Goal: Information Seeking & Learning: Learn about a topic

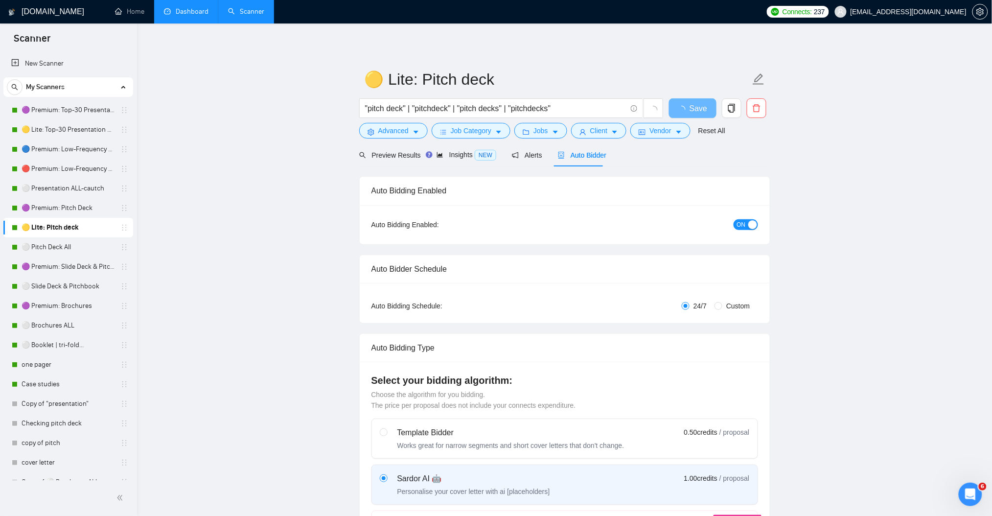
click at [189, 15] on link "Dashboard" at bounding box center [186, 11] width 45 height 8
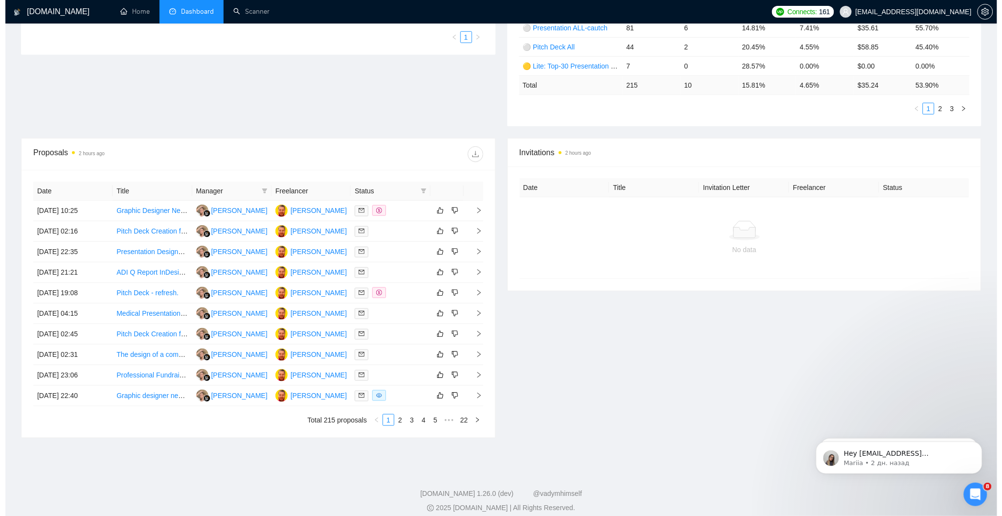
scroll to position [260, 0]
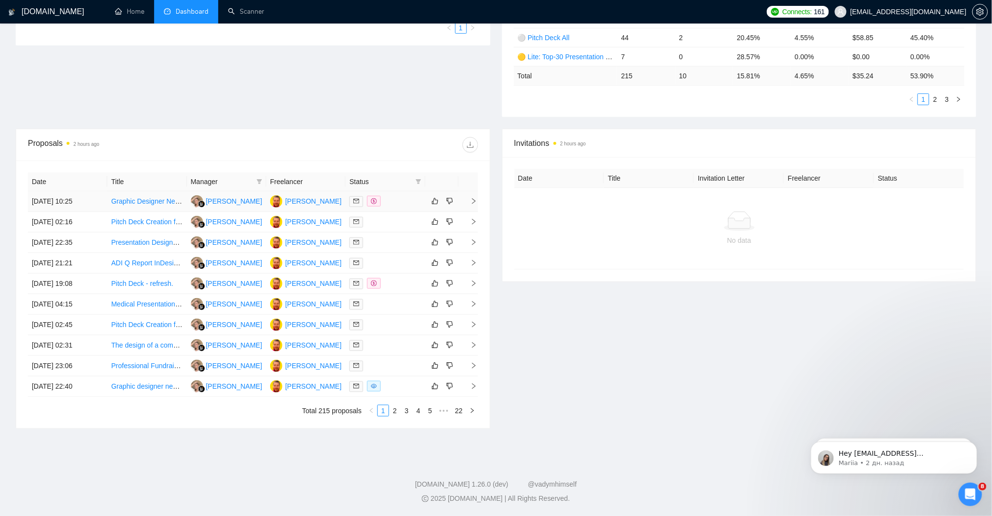
click at [150, 204] on link "Graphic Designer Needed for PowerPoint Pitch Deck [DATE]" at bounding box center [203, 201] width 184 height 8
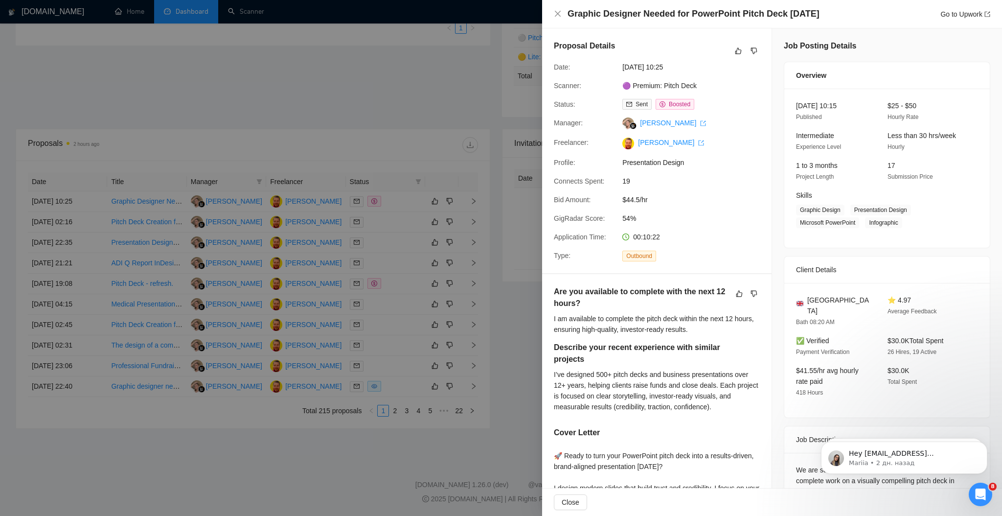
click at [373, 94] on div at bounding box center [501, 258] width 1002 height 516
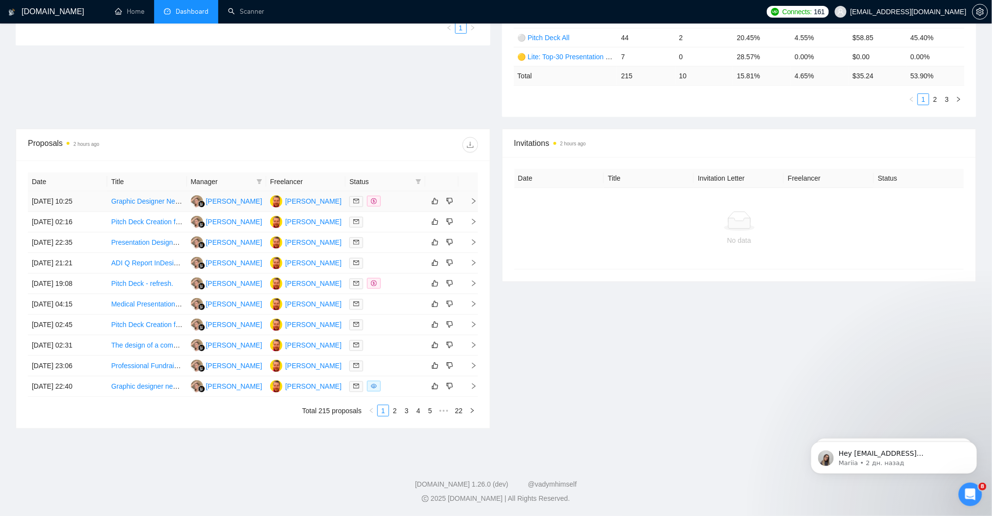
click at [471, 200] on icon "right" at bounding box center [473, 201] width 7 height 7
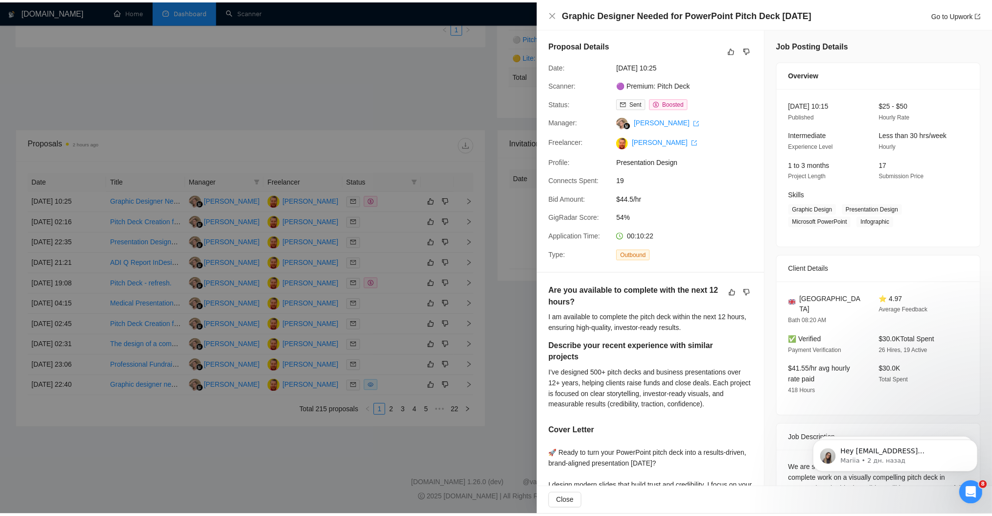
scroll to position [0, 0]
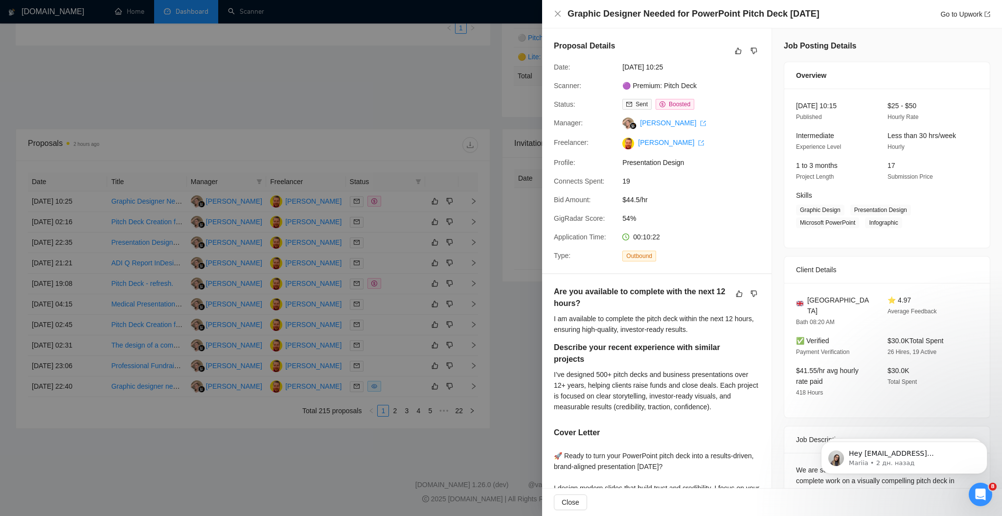
click at [551, 11] on div "Graphic Designer Needed for PowerPoint Pitch Deck Today Go to Upwork" at bounding box center [772, 14] width 460 height 28
click at [554, 15] on icon "close" at bounding box center [558, 14] width 8 height 8
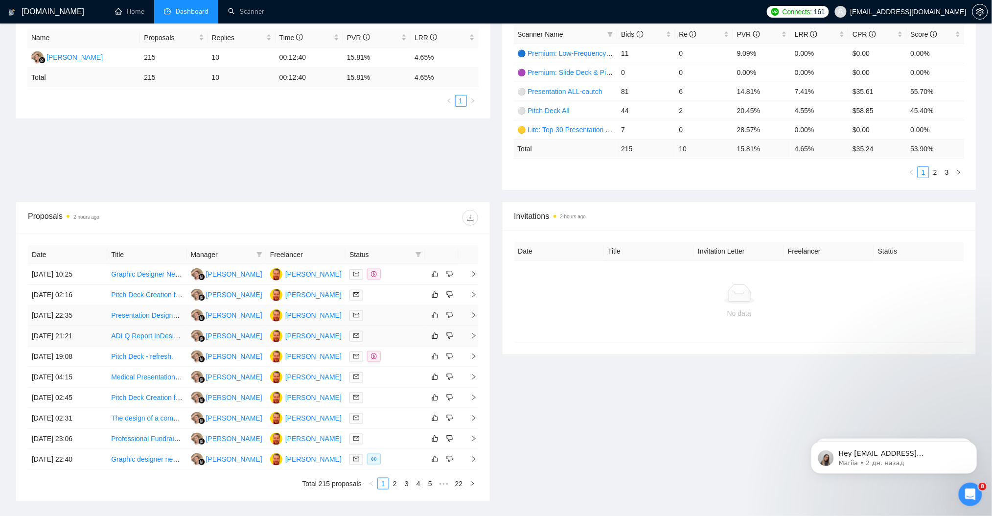
scroll to position [194, 0]
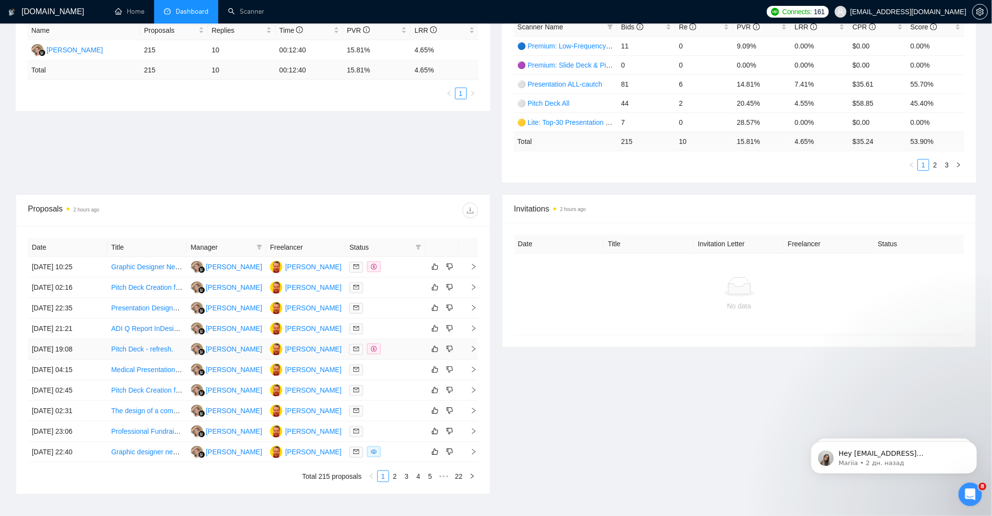
click at [141, 348] on link "Pitch Deck - refresh." at bounding box center [142, 349] width 62 height 8
